Goal: Task Accomplishment & Management: Use online tool/utility

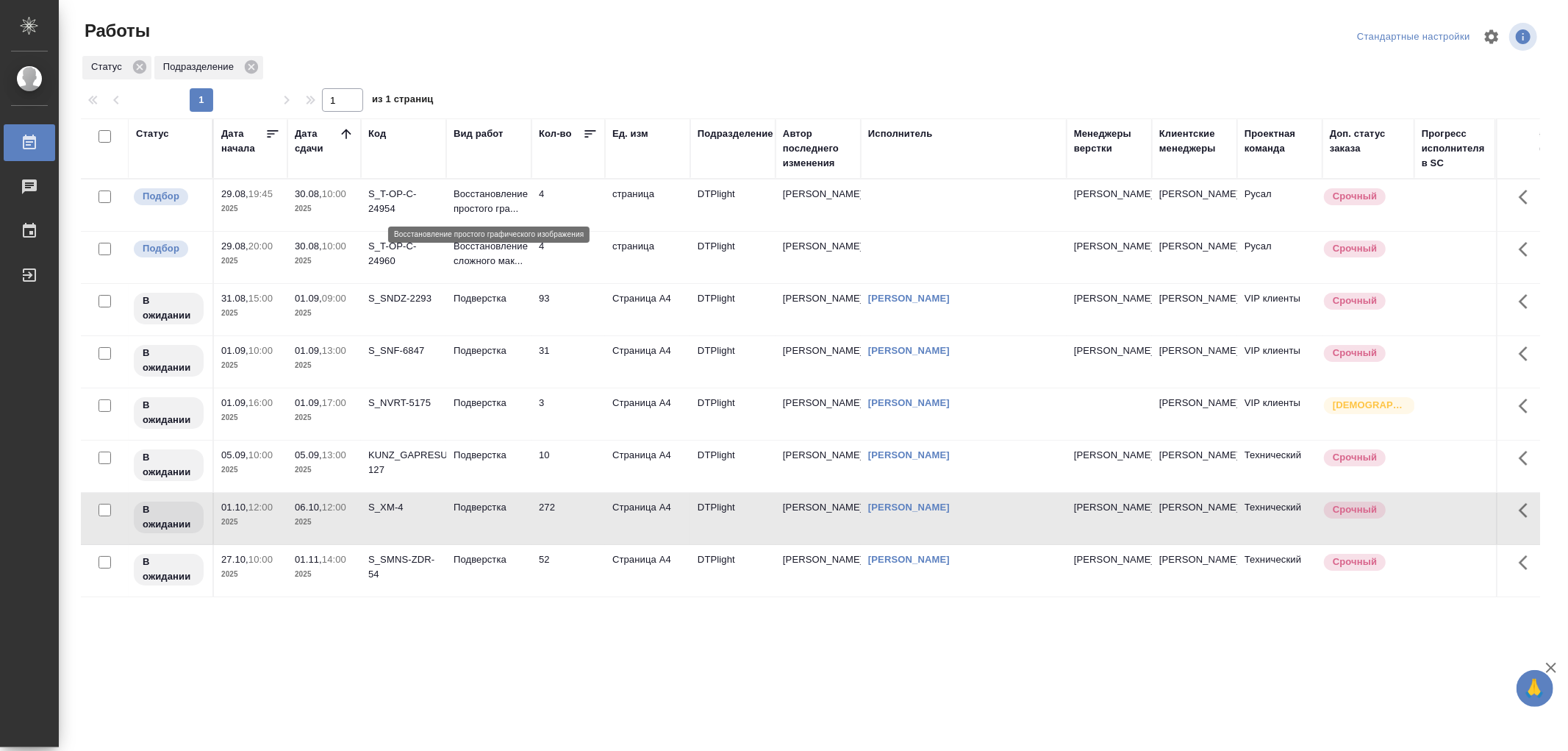
click at [505, 203] on p "Восстановление простого гра..." at bounding box center [489, 201] width 71 height 29
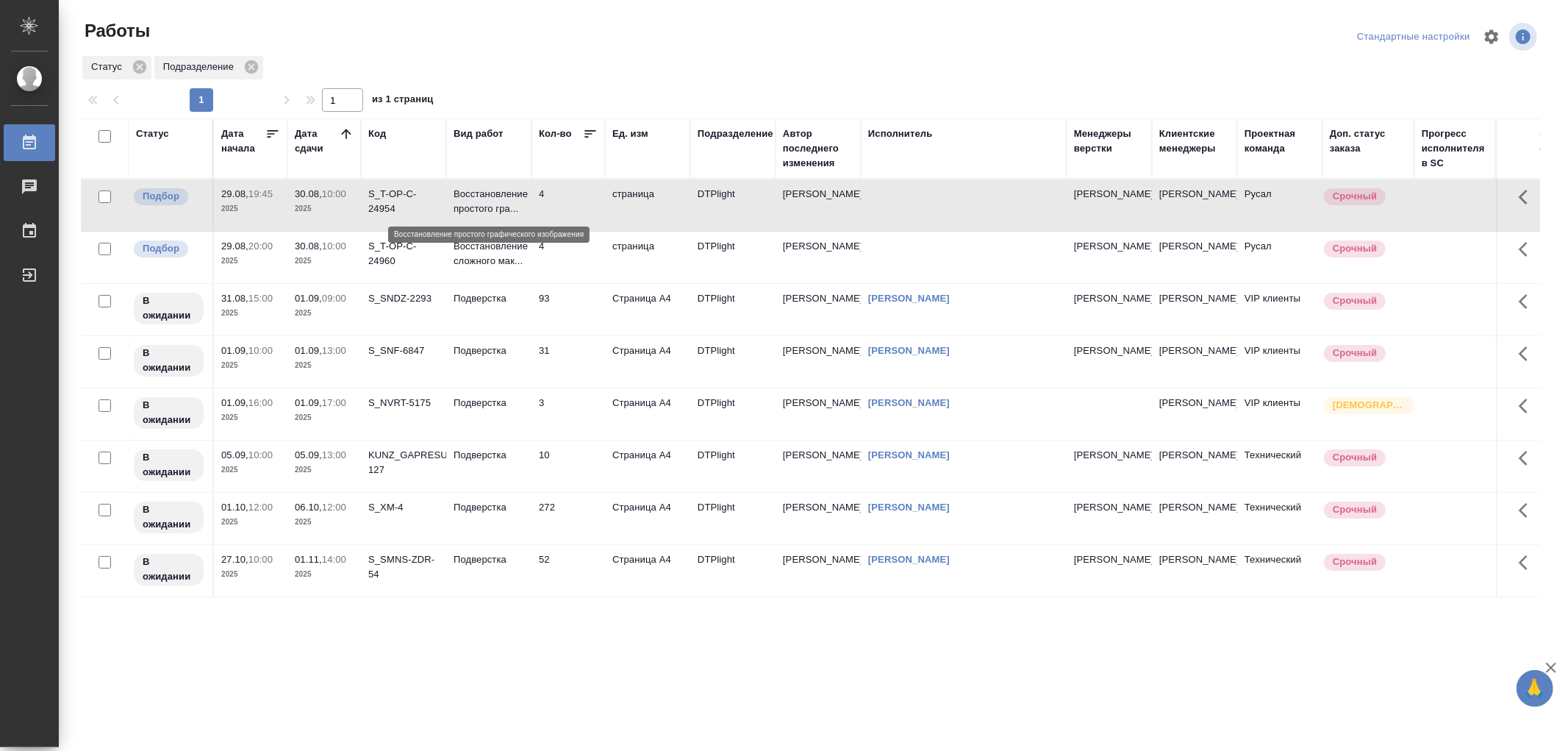
click at [505, 203] on p "Восстановление простого гра..." at bounding box center [489, 201] width 71 height 29
click at [487, 231] on td "Подверстка" at bounding box center [489, 205] width 85 height 51
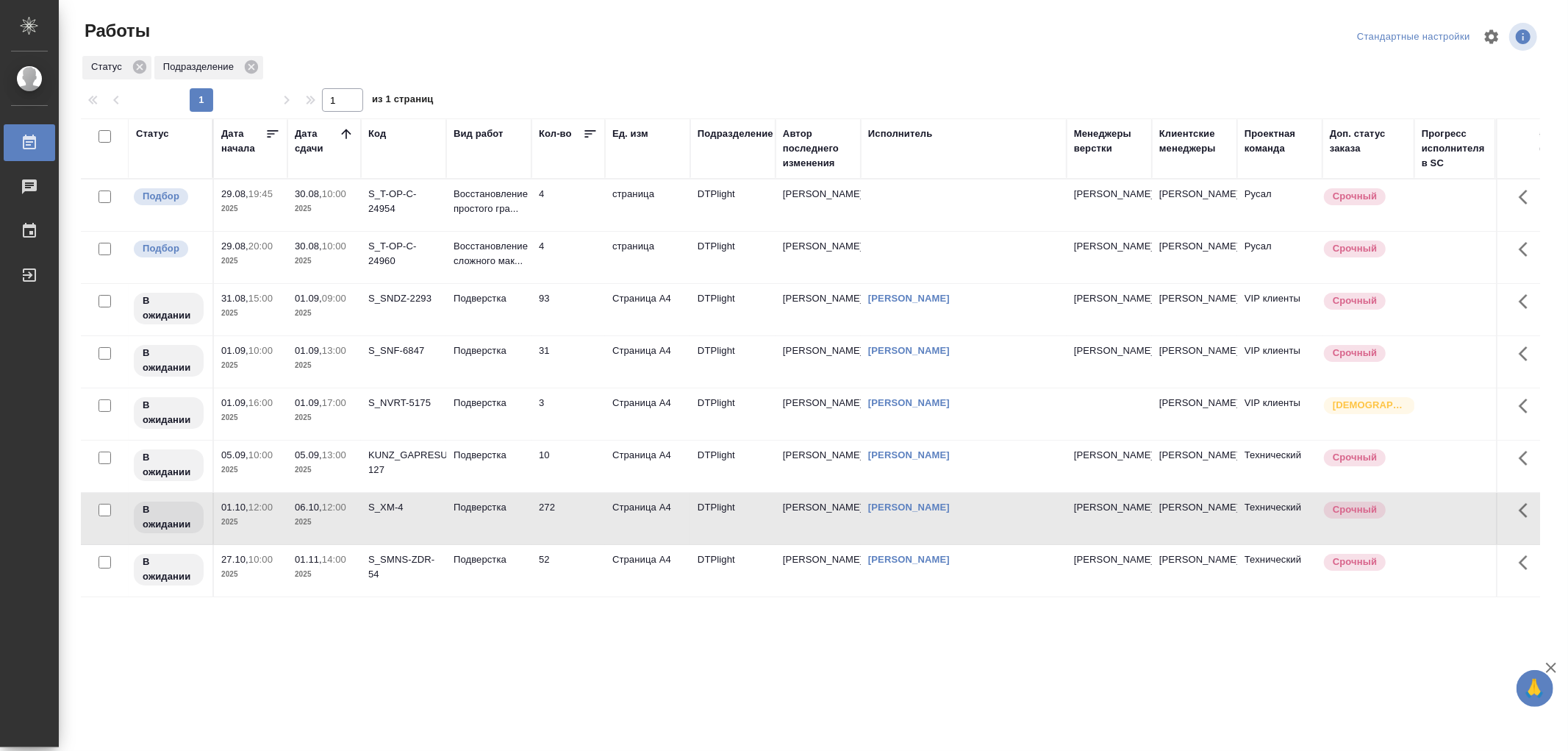
click at [487, 231] on td "Подверстка" at bounding box center [489, 205] width 85 height 51
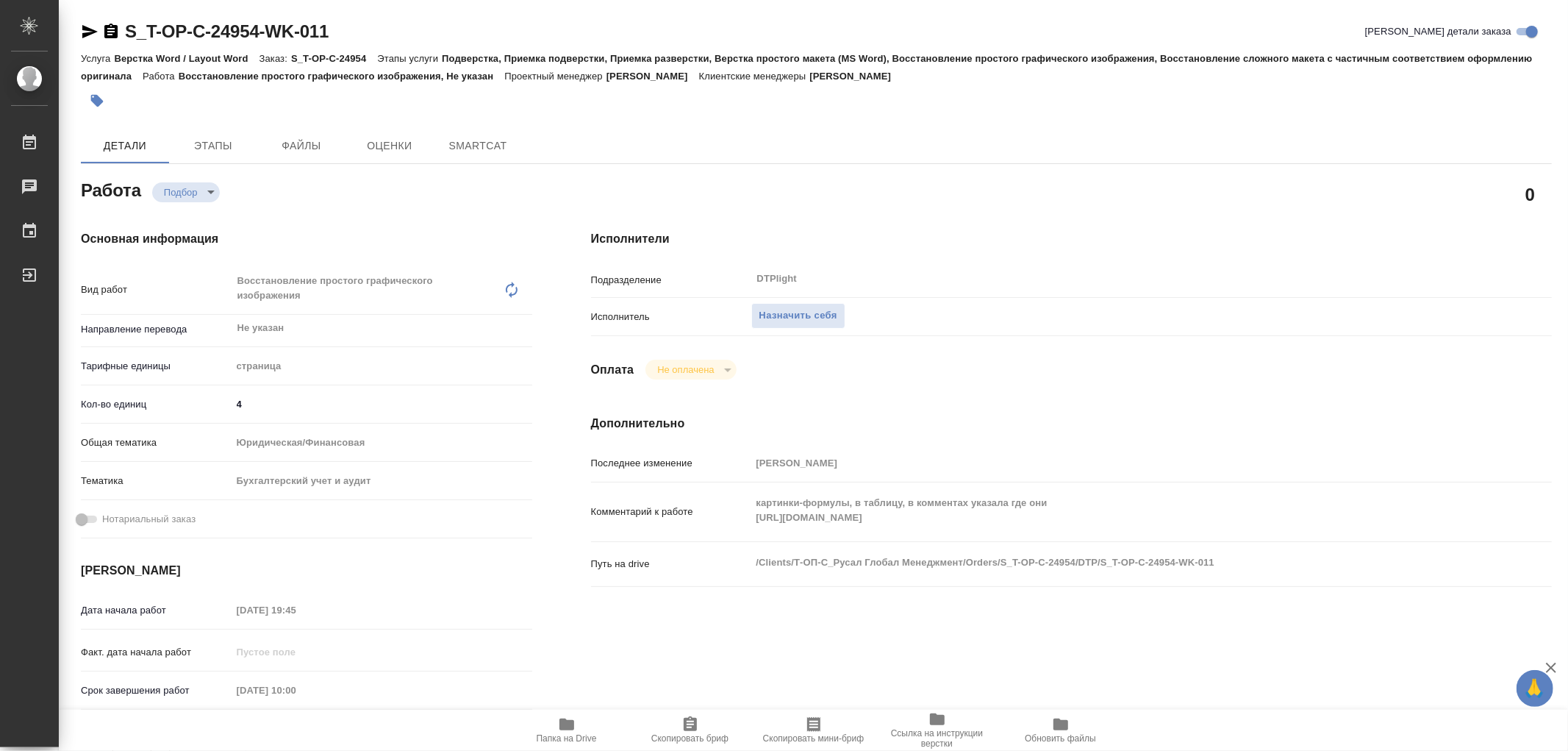
type textarea "x"
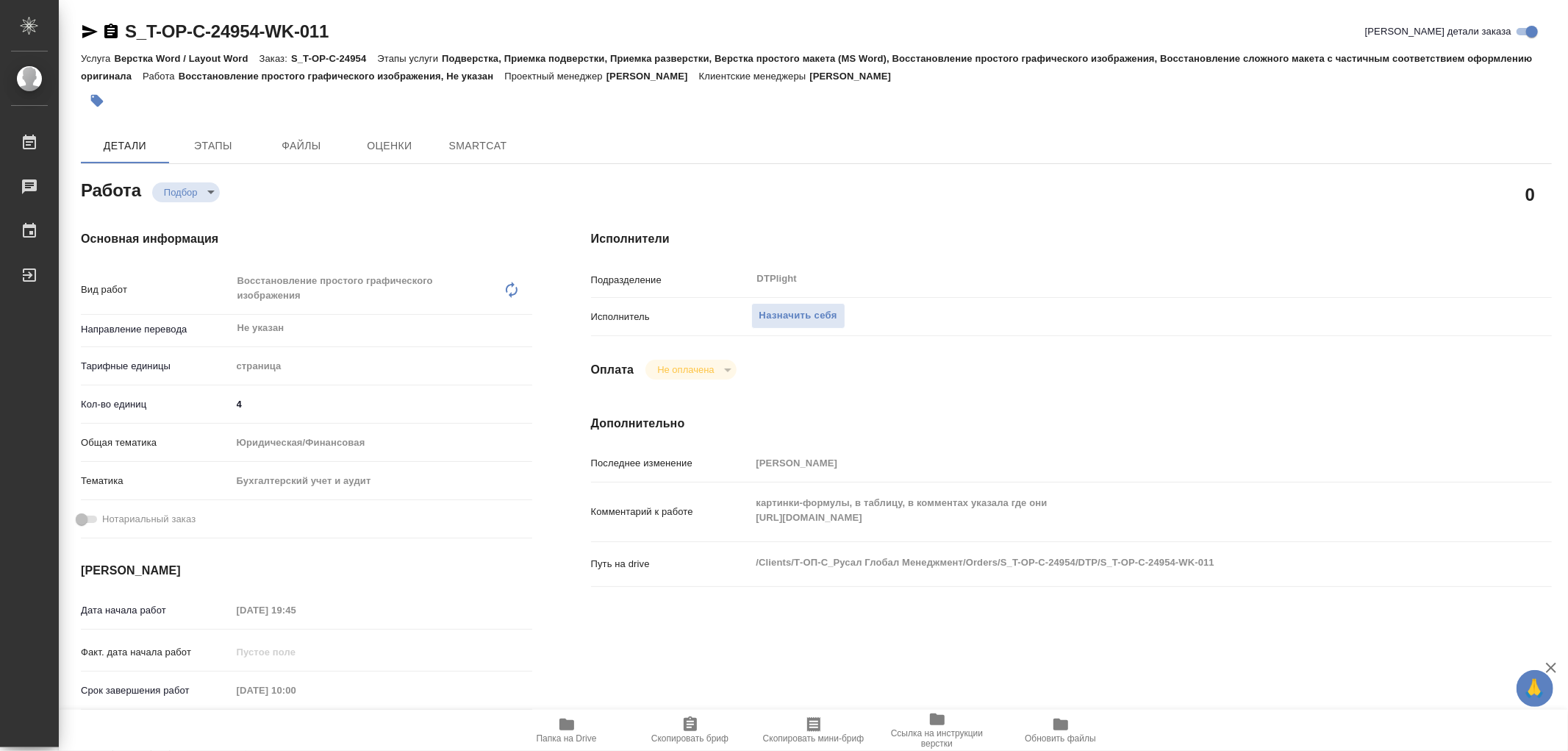
type textarea "x"
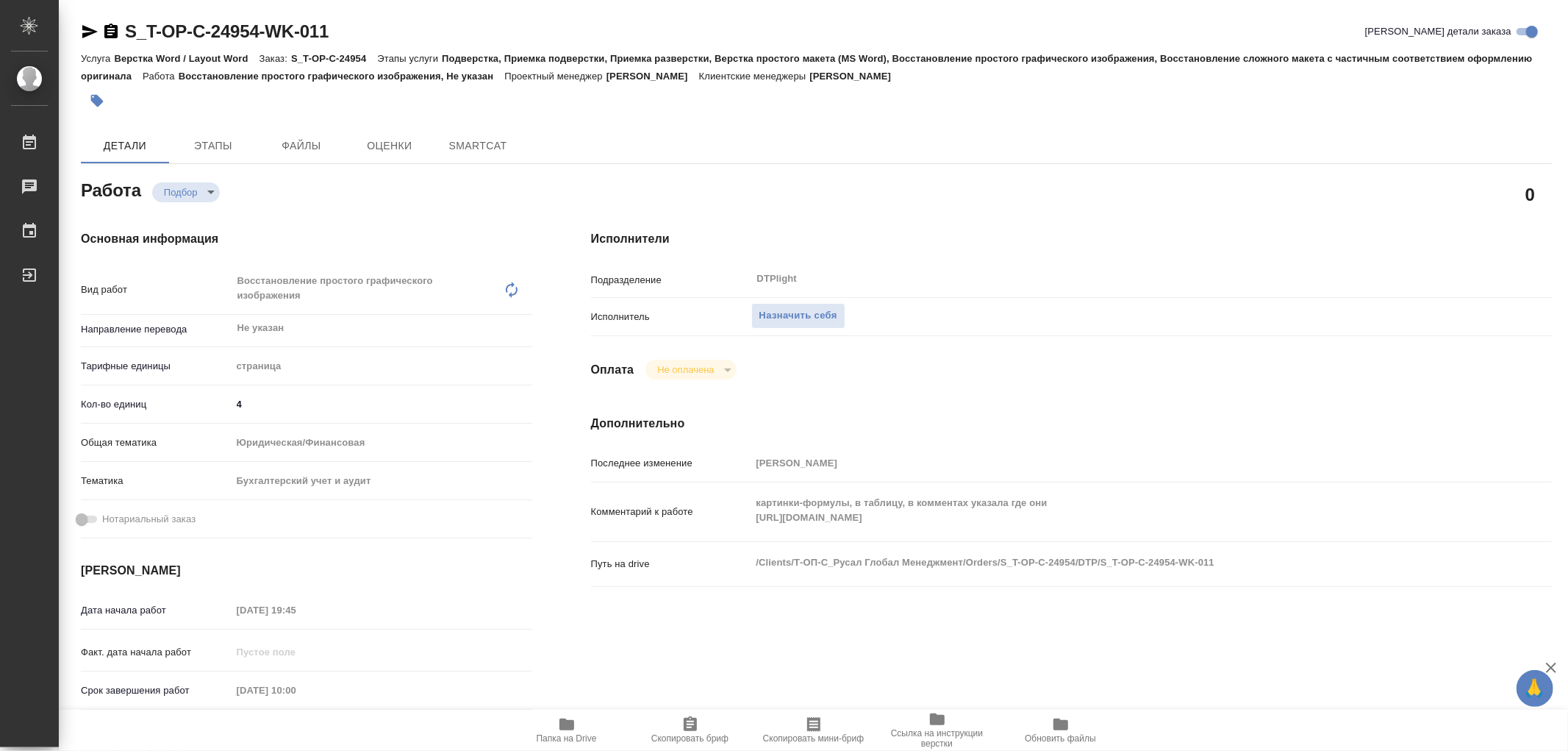
type textarea "x"
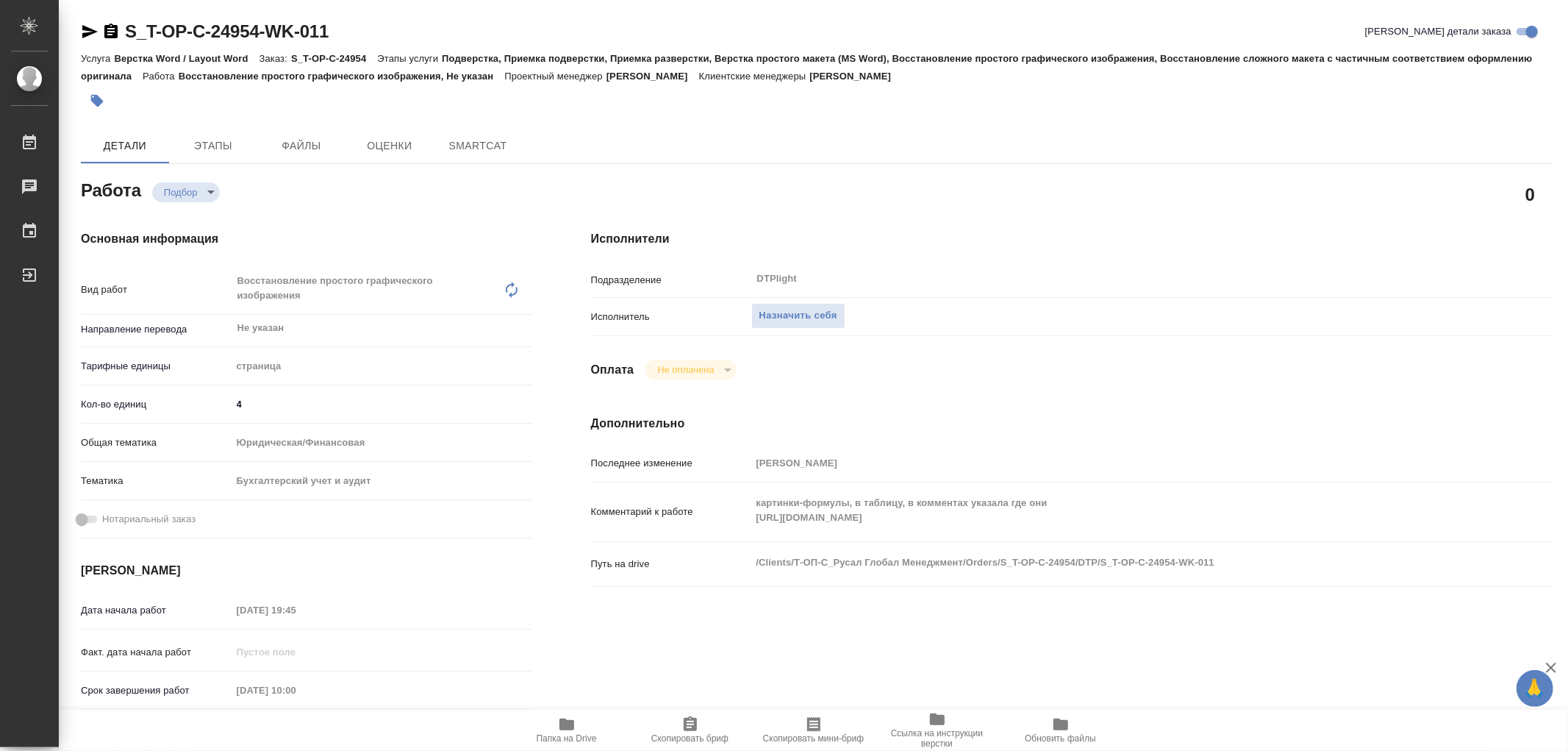
type textarea "x"
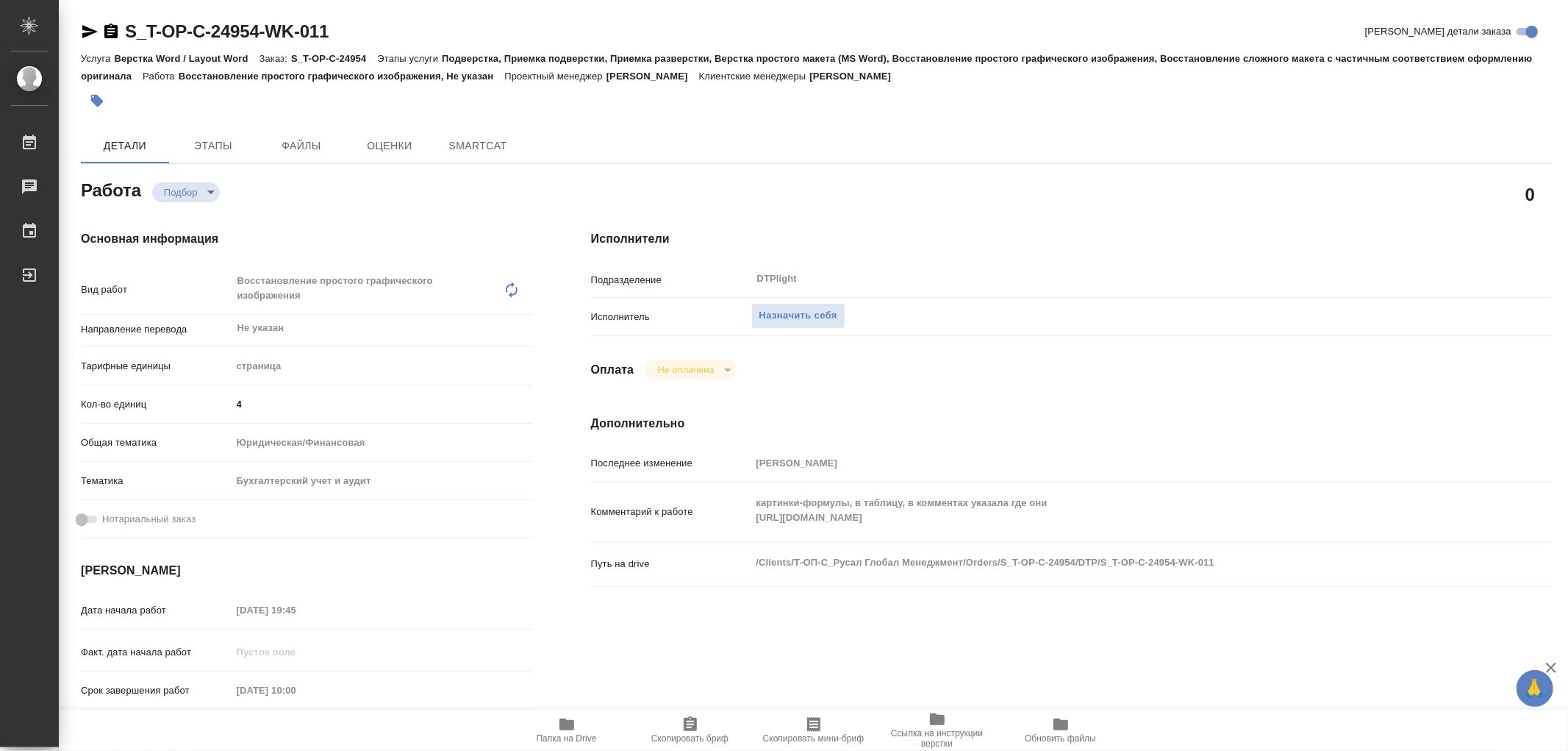
type textarea "x"
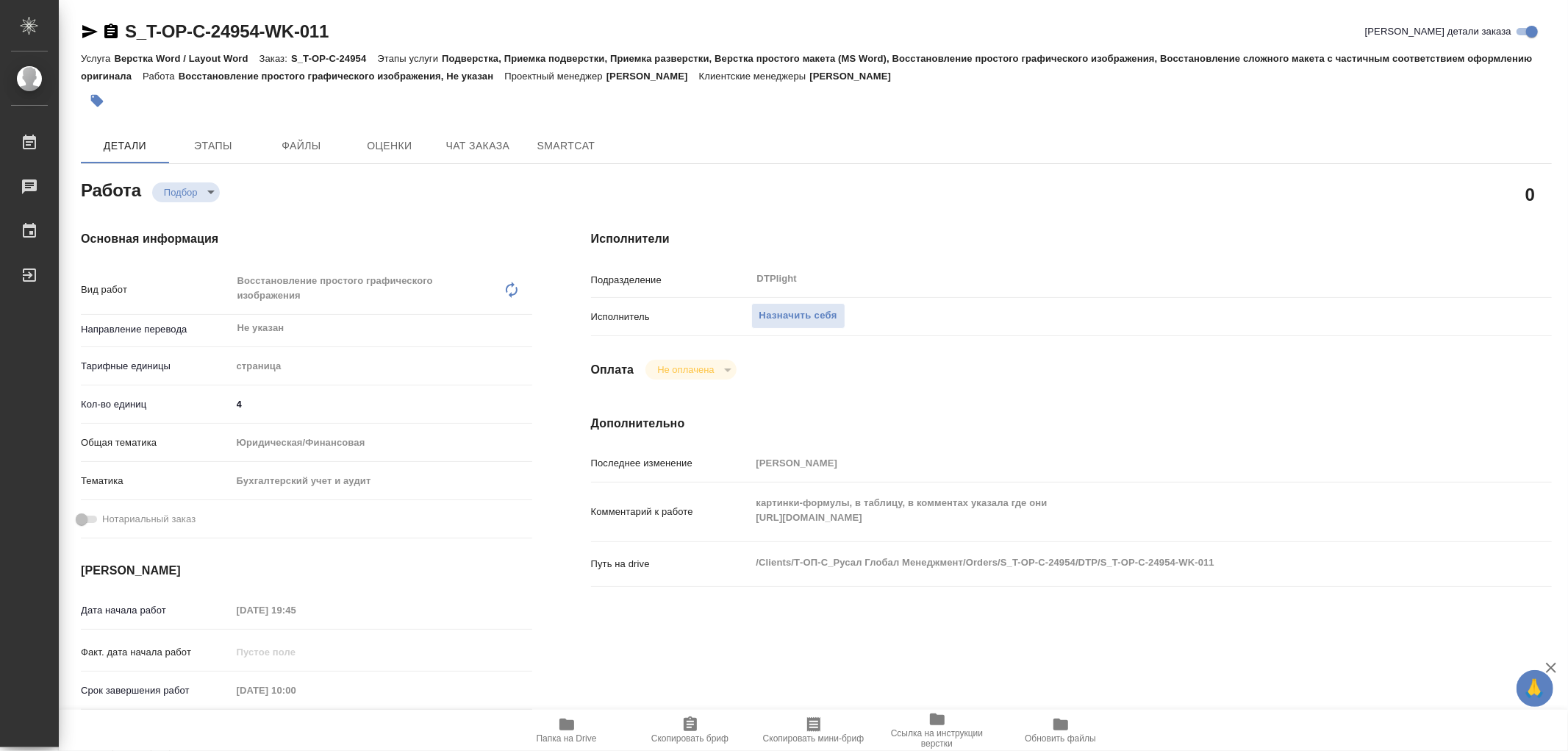
type textarea "x"
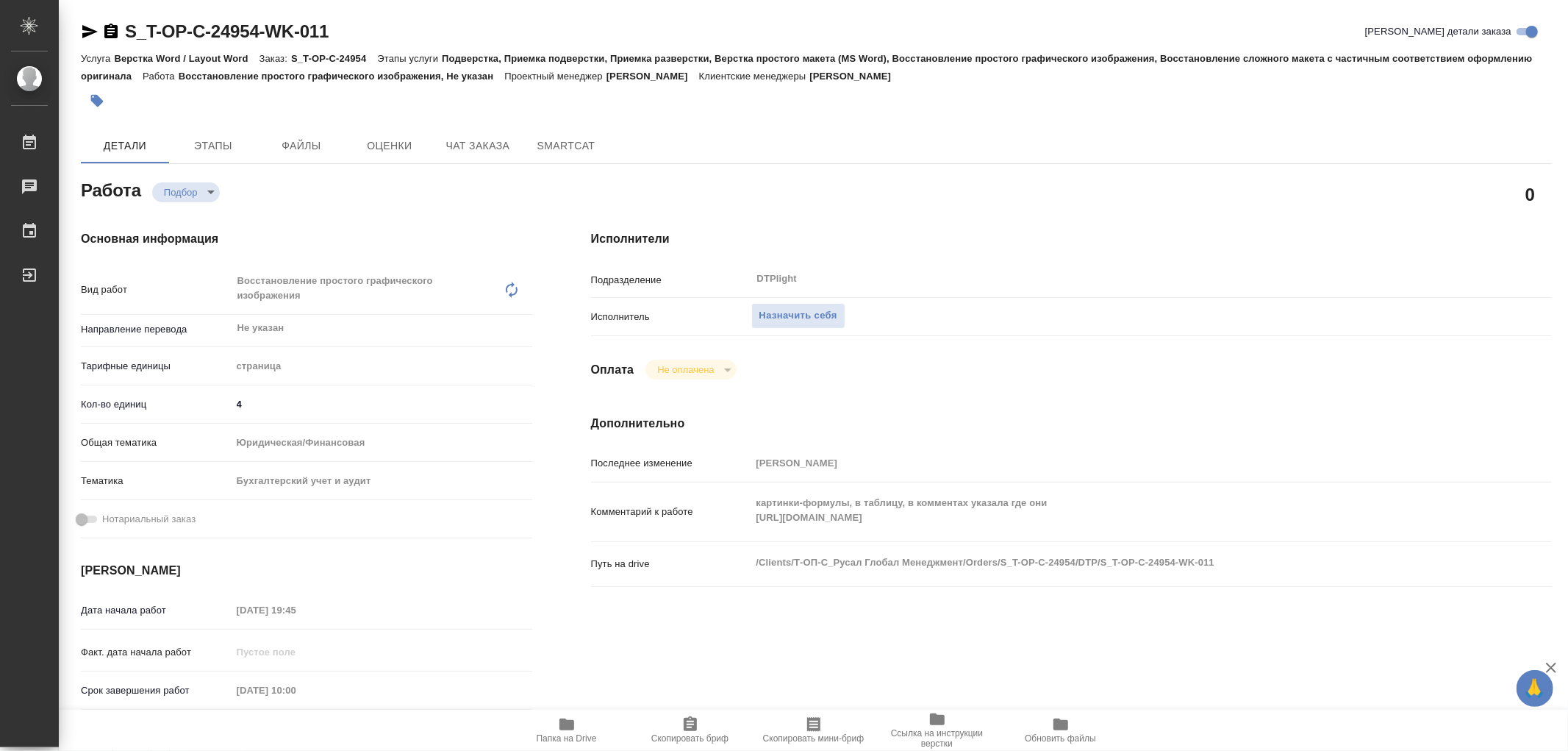
type textarea "x"
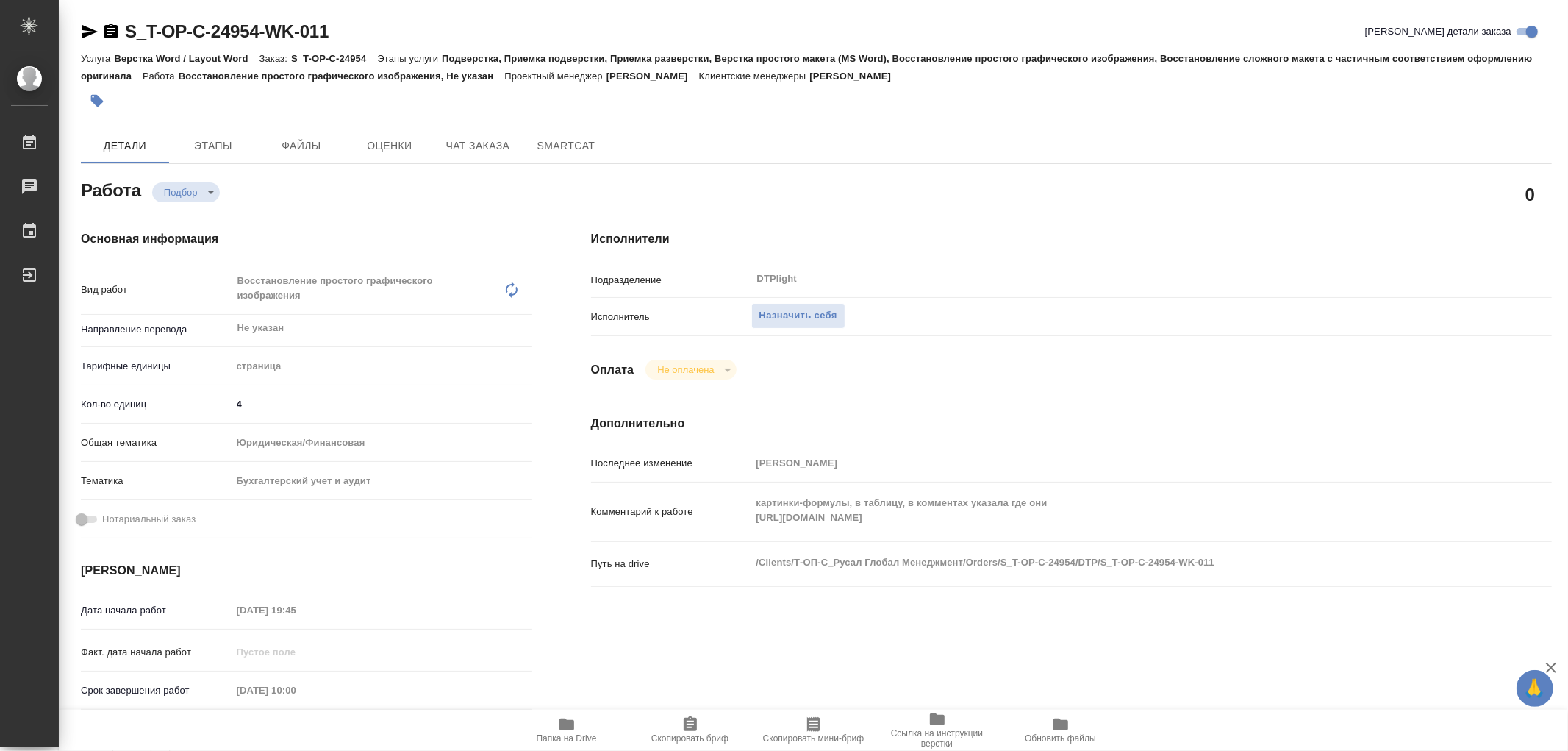
type textarea "x"
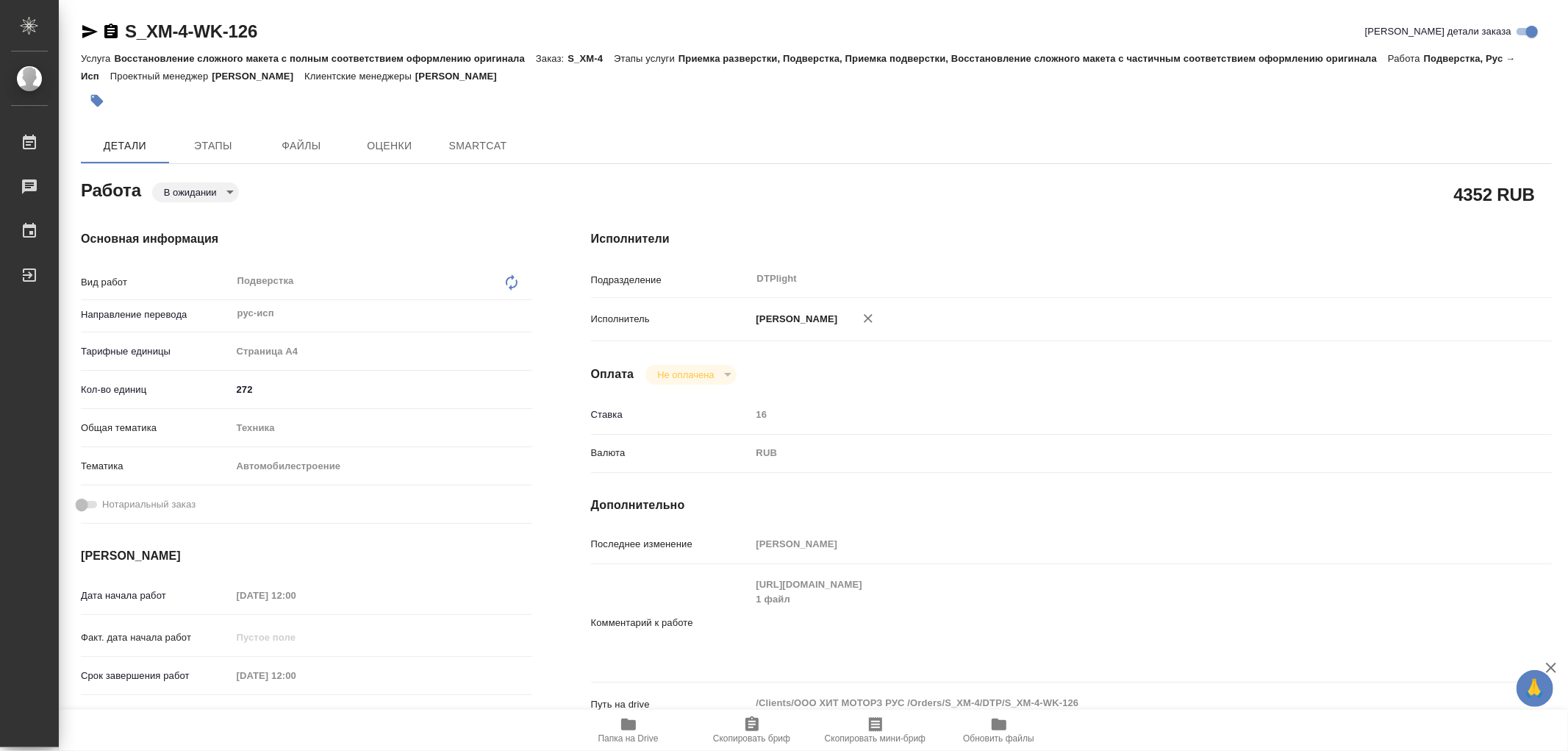
type textarea "x"
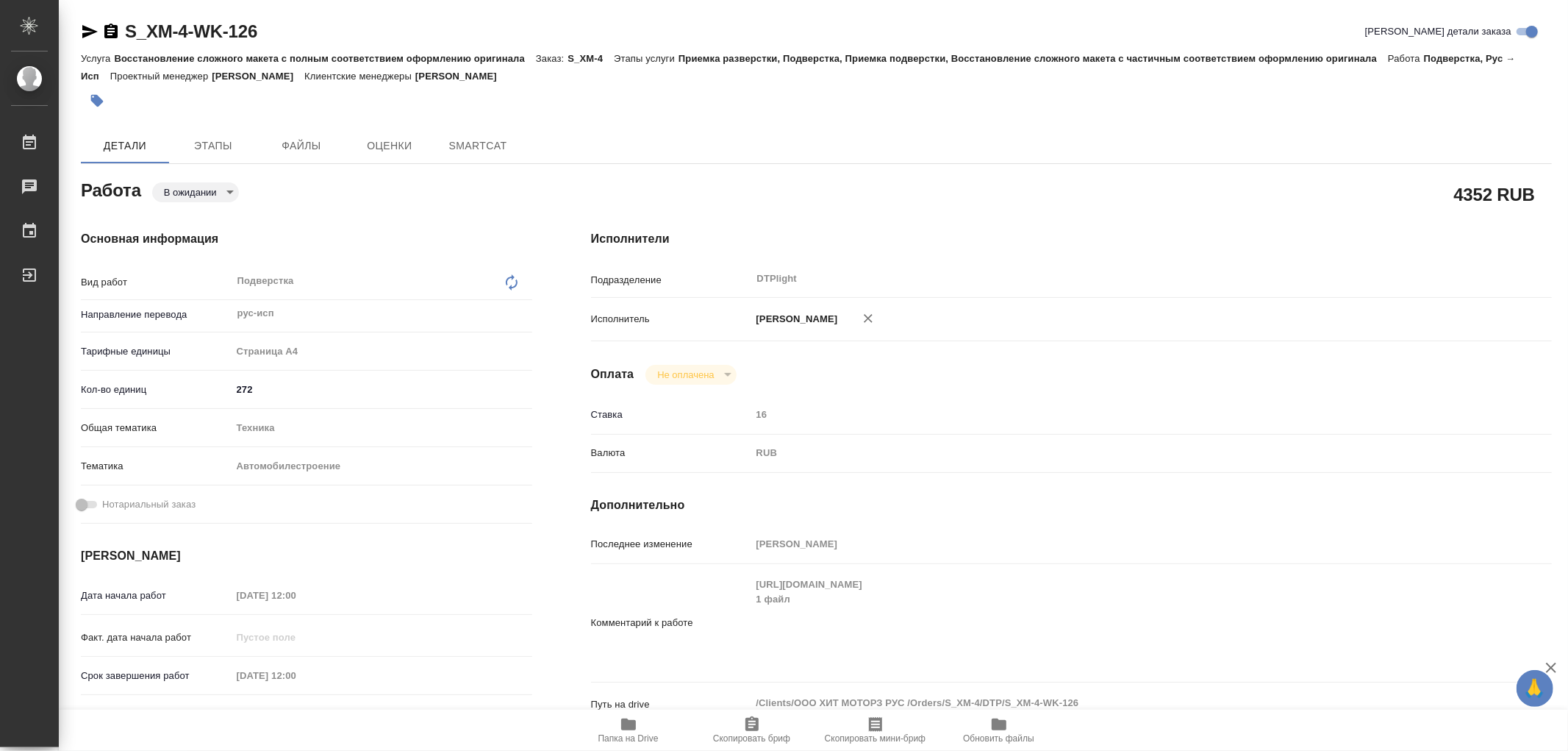
type textarea "x"
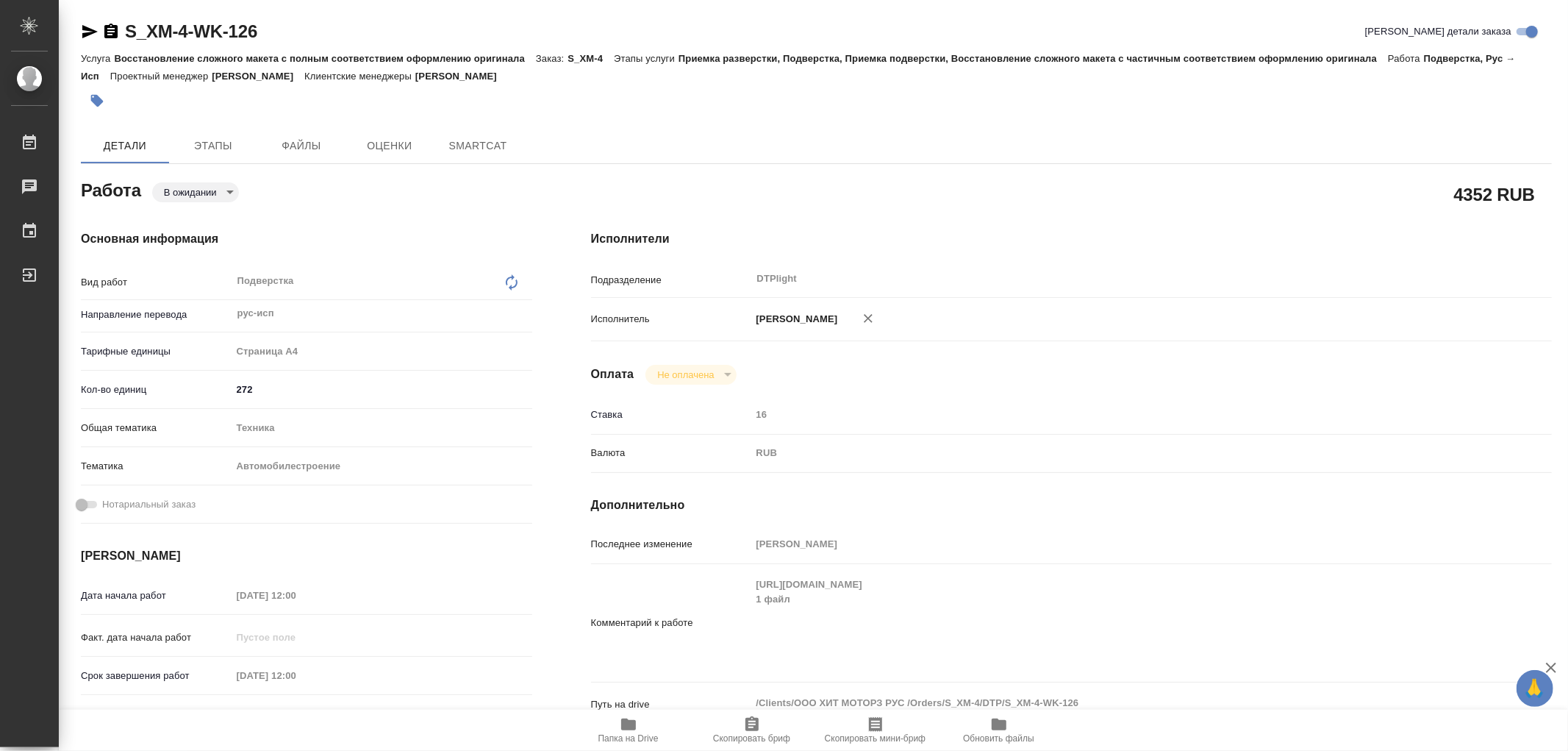
type textarea "x"
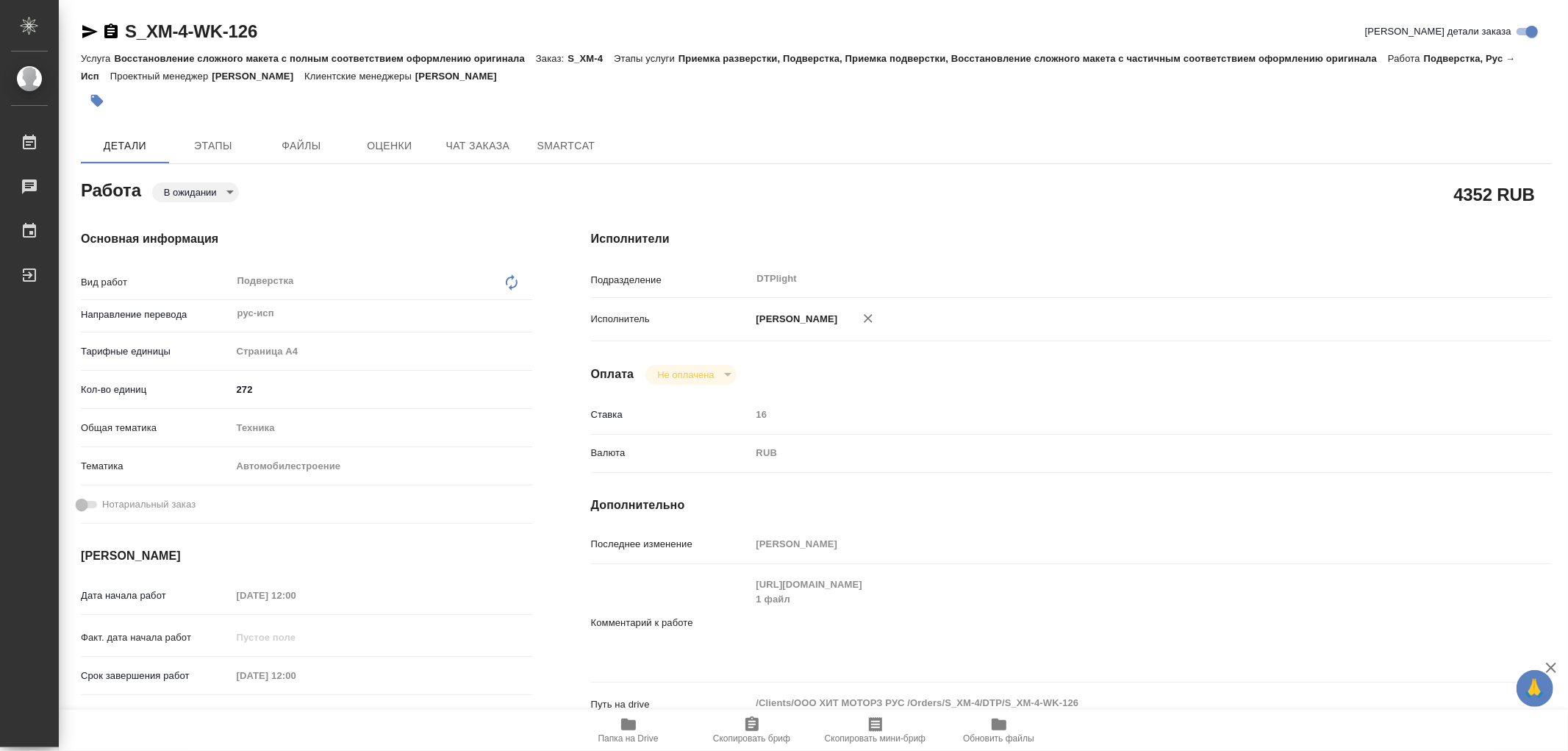
type textarea "x"
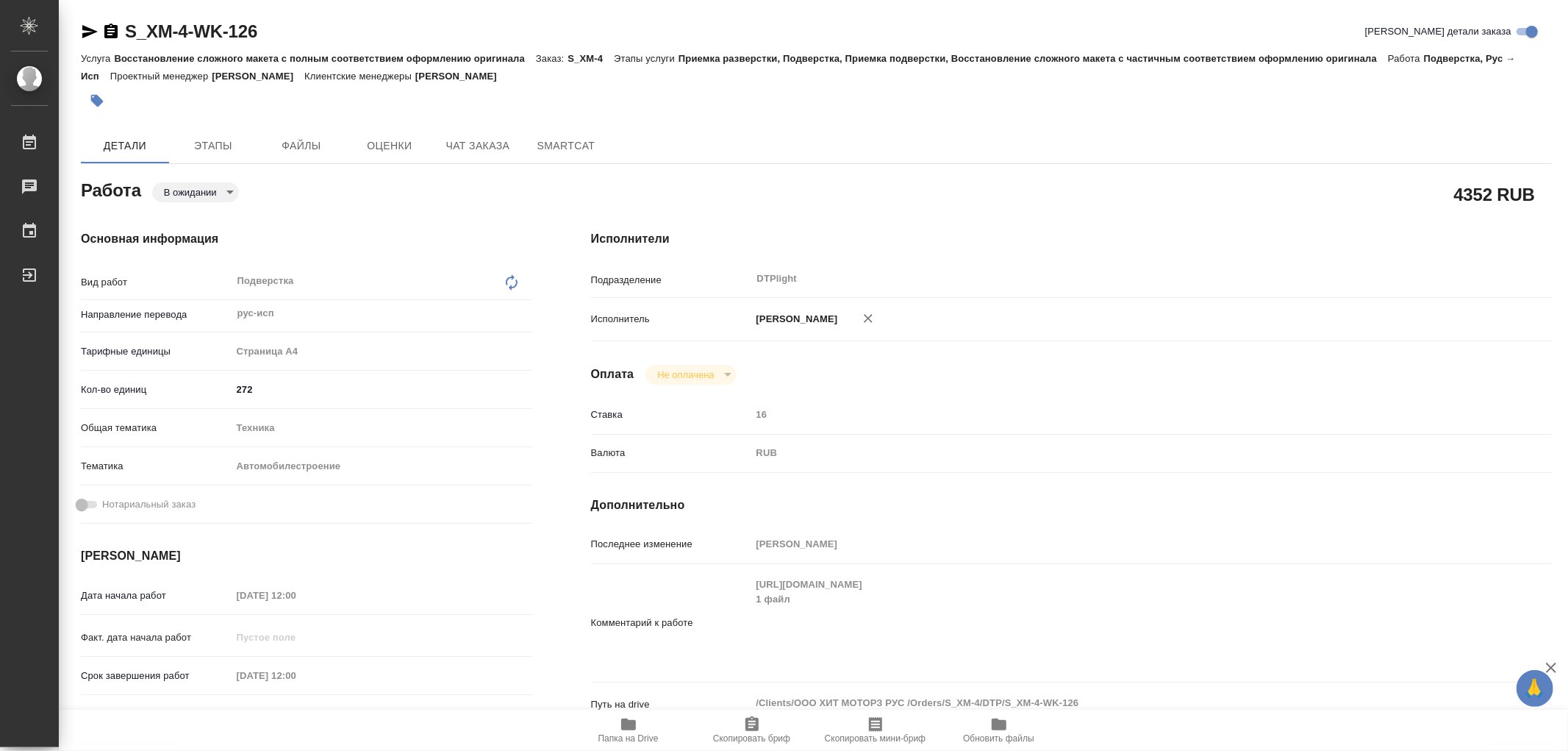
type textarea "x"
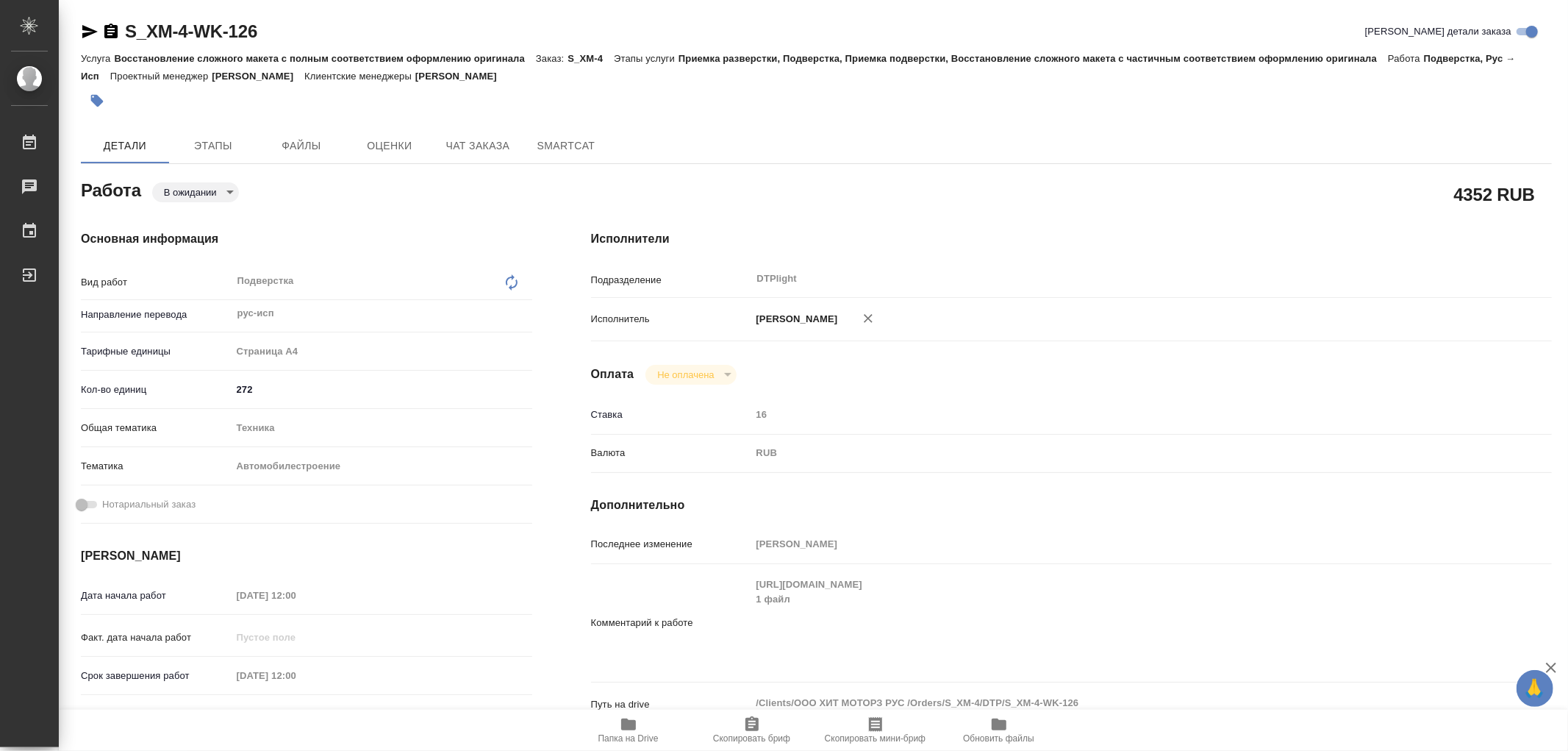
type textarea "x"
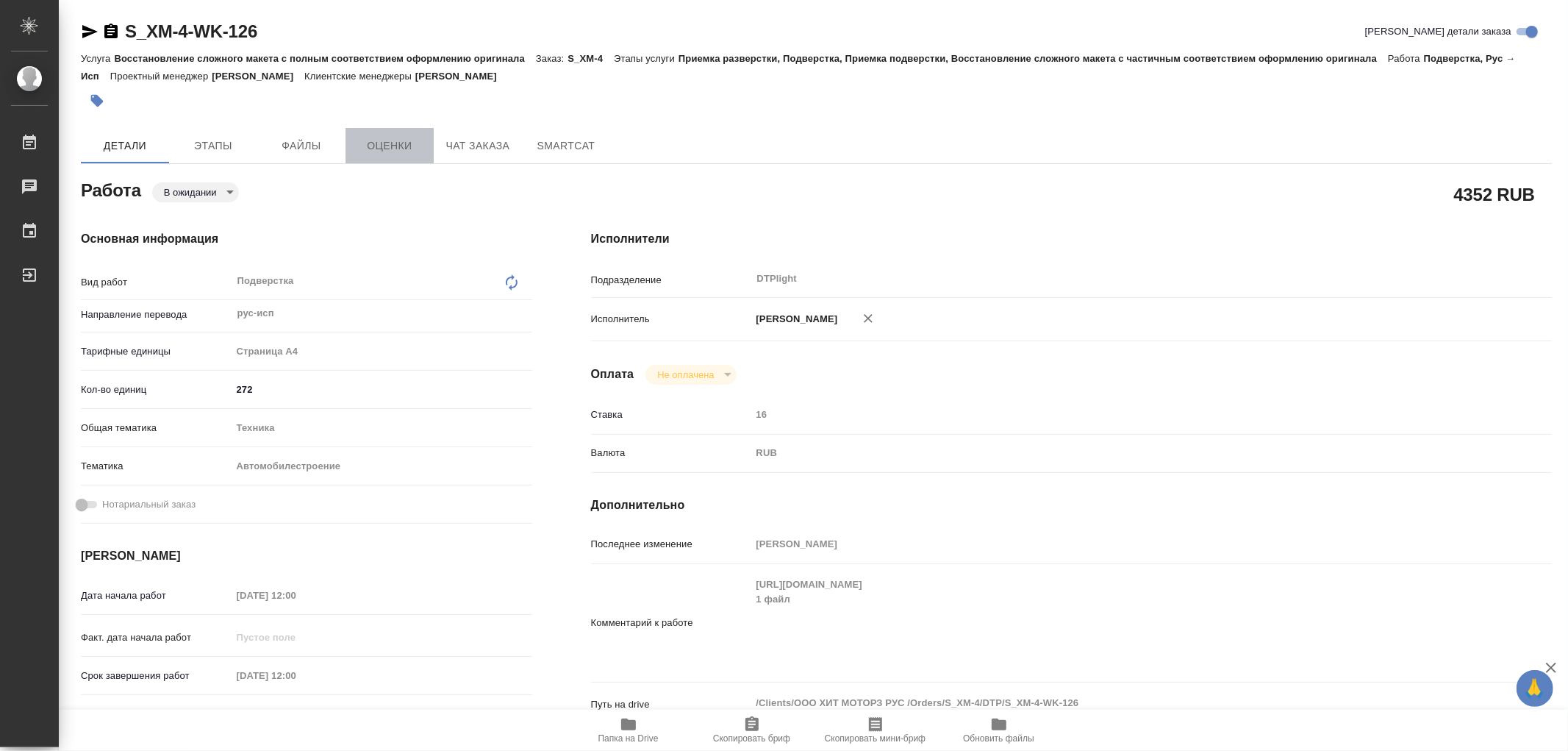
click at [377, 146] on span "Оценки" at bounding box center [390, 146] width 71 height 19
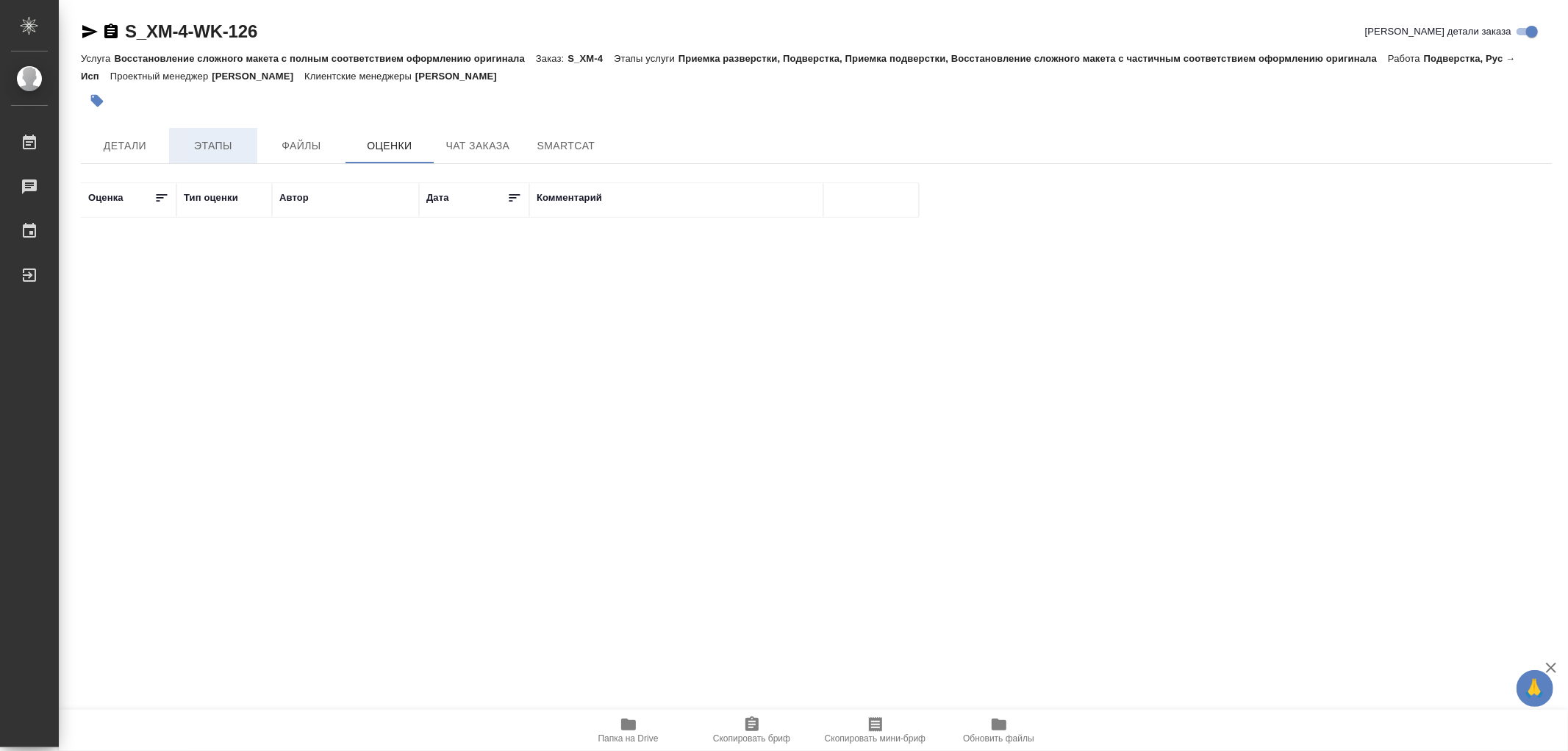
click at [209, 149] on span "Этапы" at bounding box center [213, 146] width 71 height 19
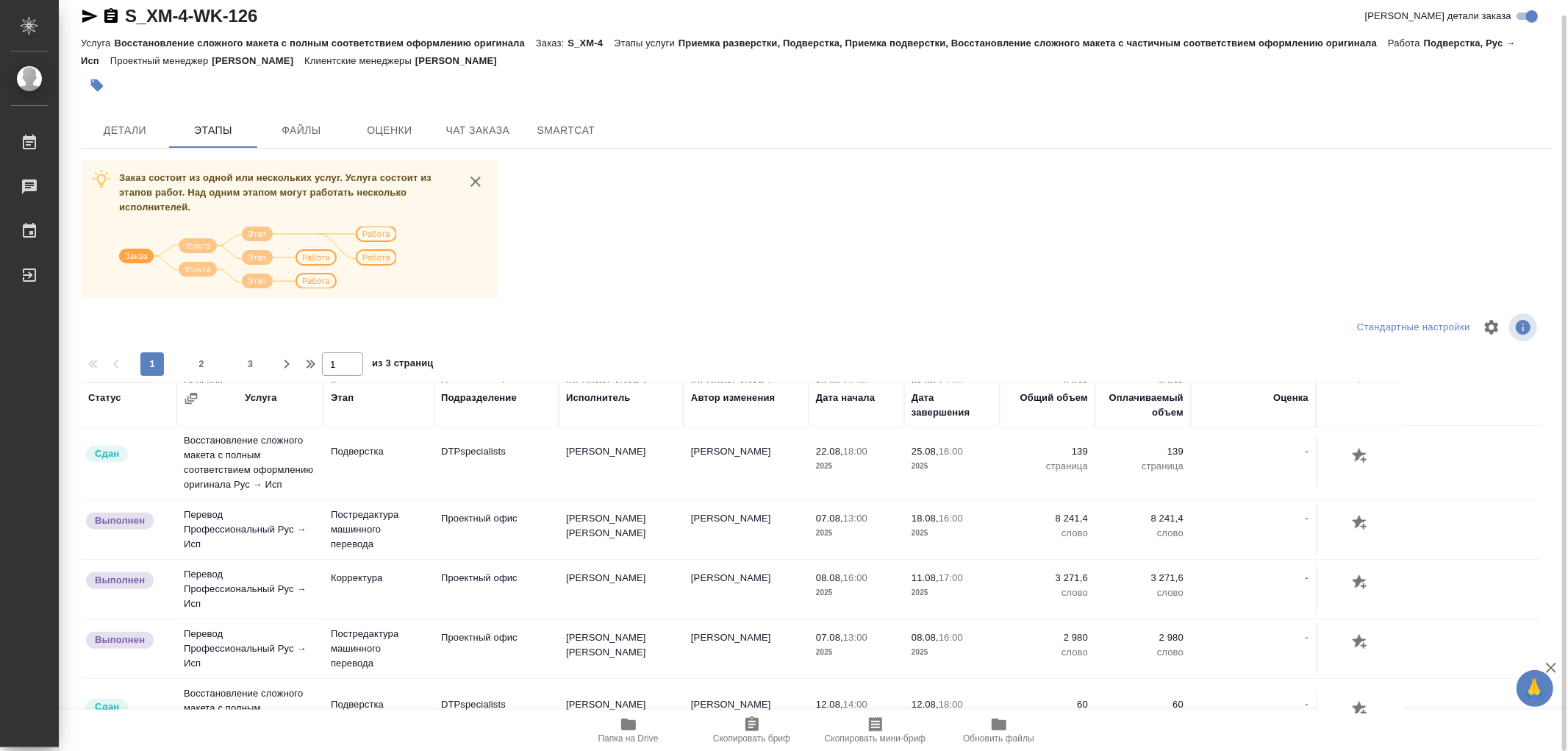
scroll to position [1398, 0]
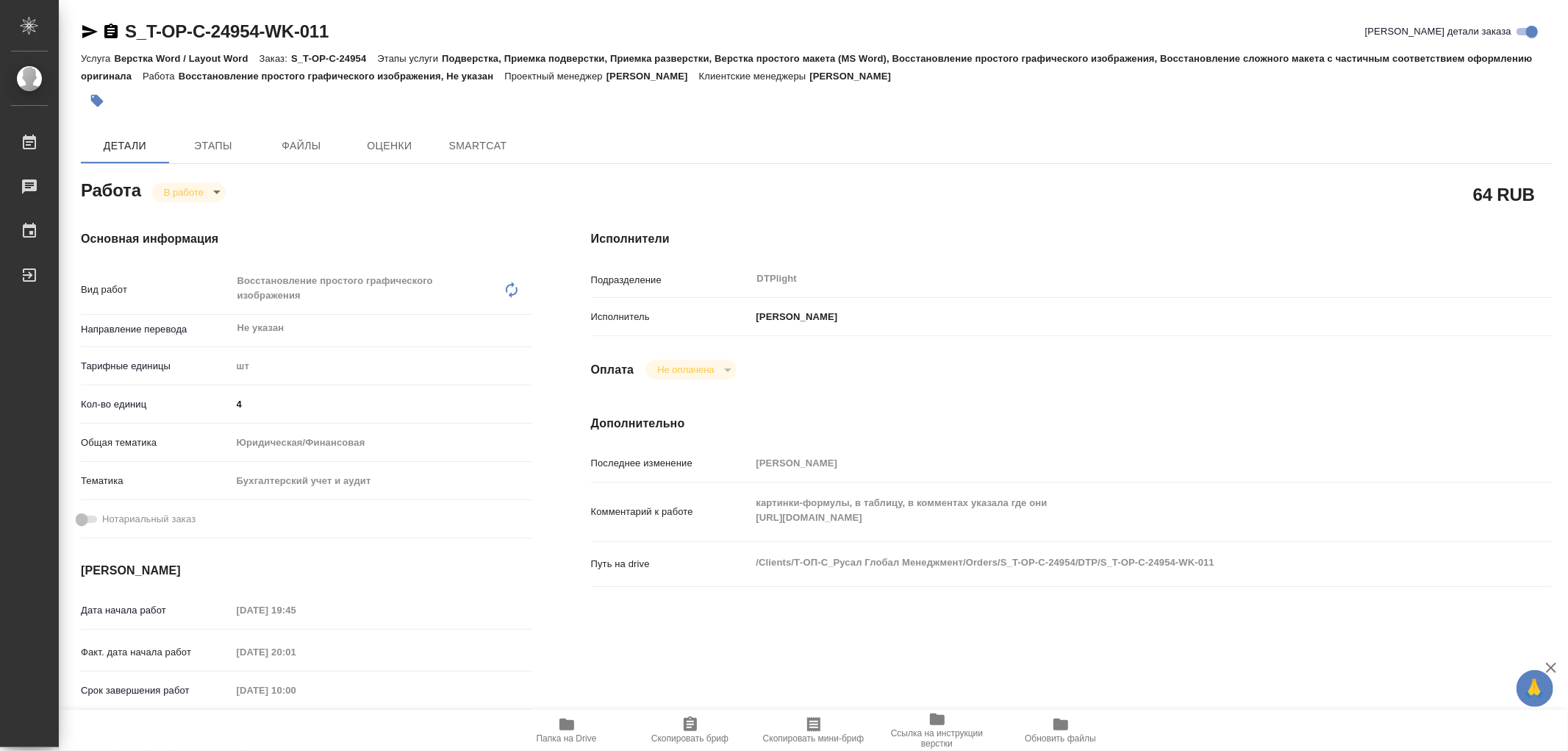
type textarea "x"
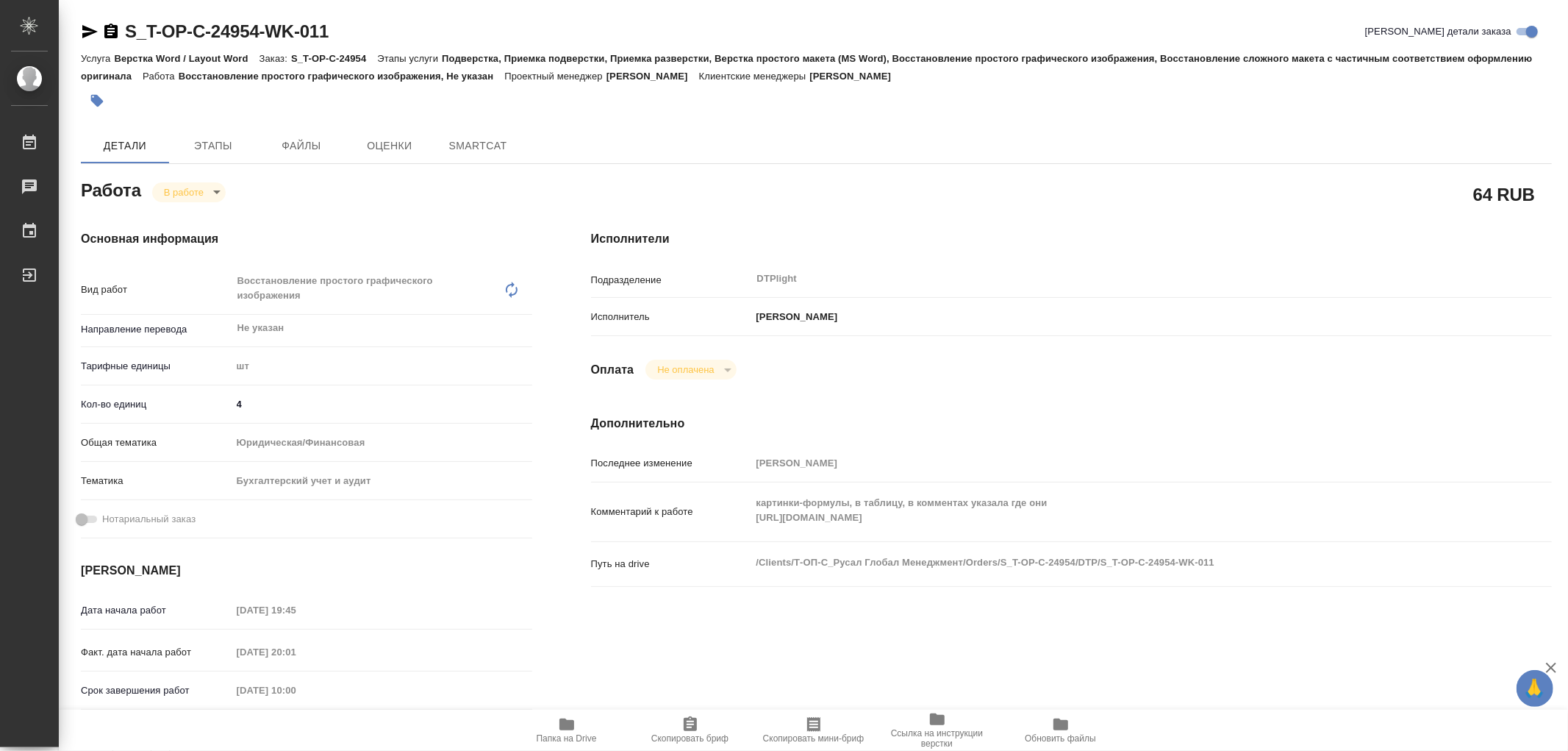
type textarea "x"
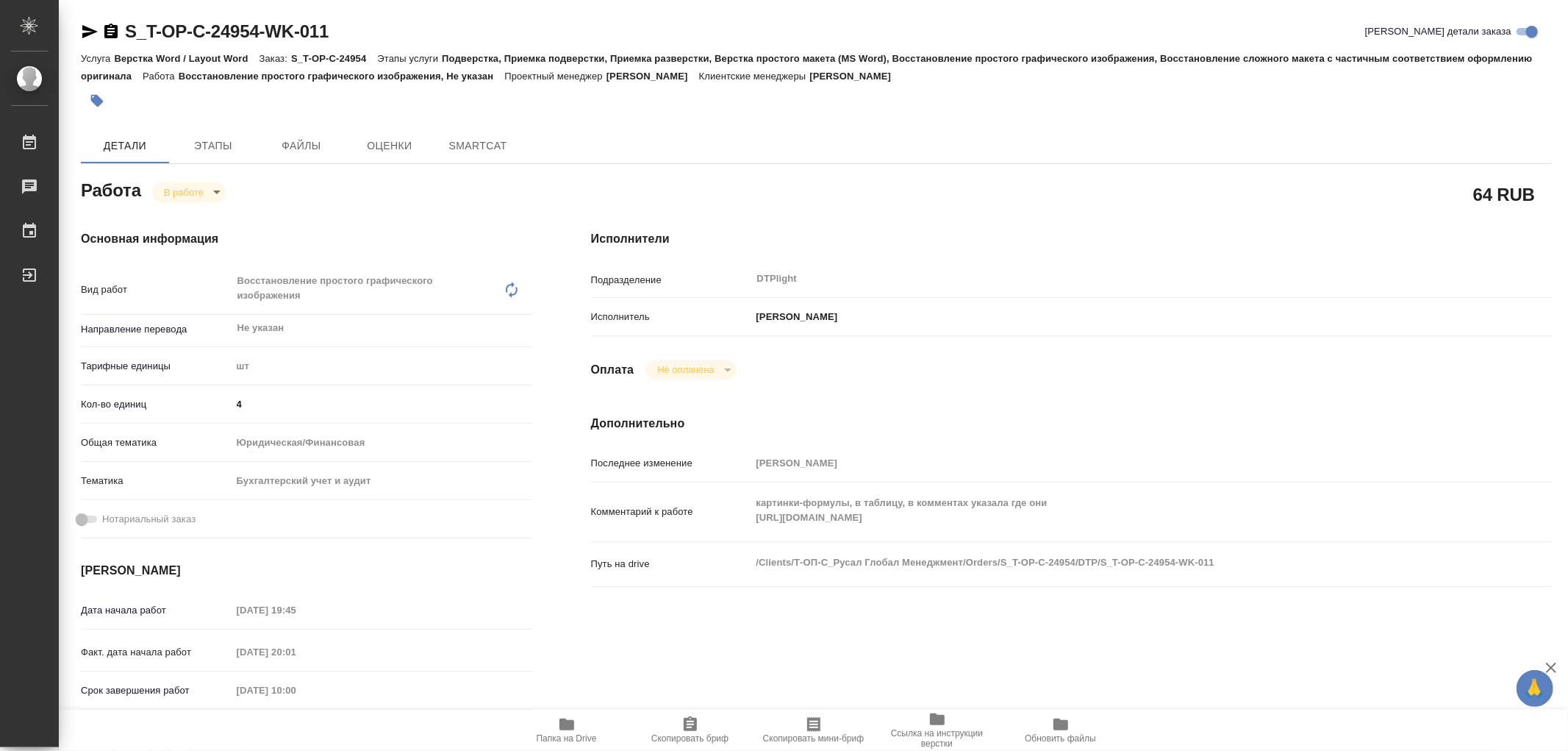
type textarea "x"
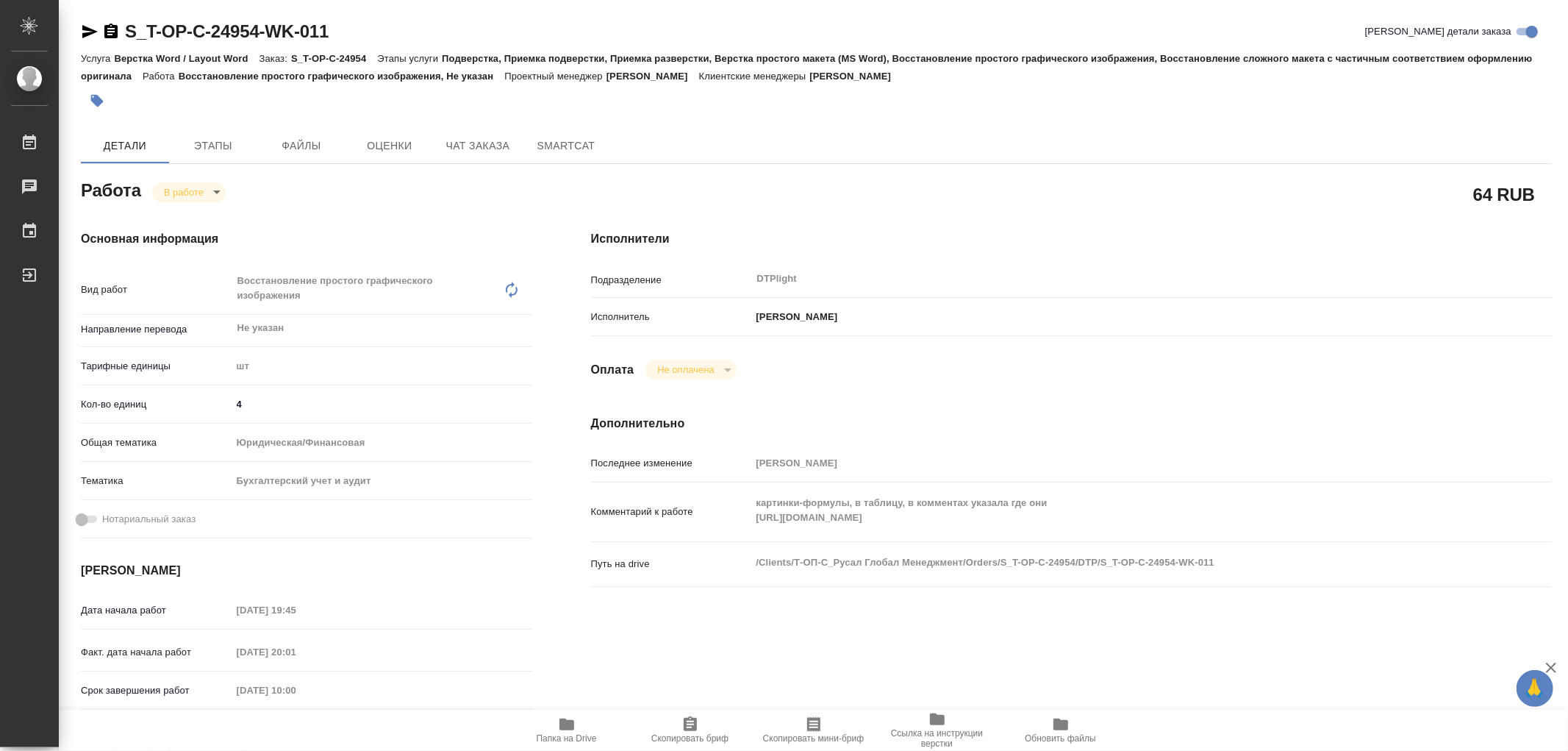
type textarea "x"
